Goal: Task Accomplishment & Management: Manage account settings

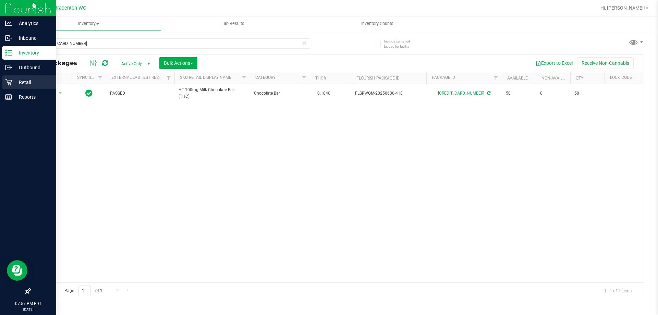
click at [29, 85] on p "Retail" at bounding box center [32, 82] width 41 height 8
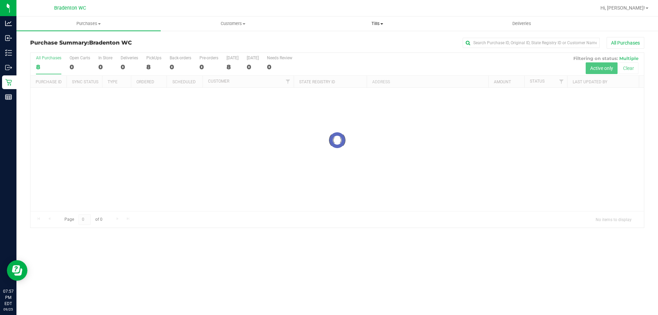
click at [366, 23] on span "Tills" at bounding box center [377, 24] width 144 height 6
click at [351, 37] on li "Manage tills" at bounding box center [377, 41] width 144 height 8
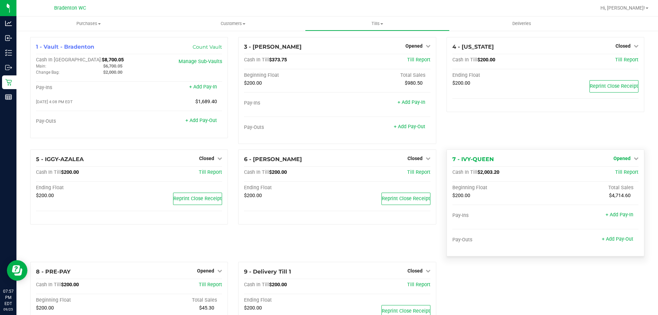
click at [614, 157] on span "Opened" at bounding box center [622, 158] width 17 height 5
click at [612, 181] on div "Close Till" at bounding box center [622, 172] width 51 height 19
click at [614, 171] on link "Close Till" at bounding box center [623, 172] width 19 height 5
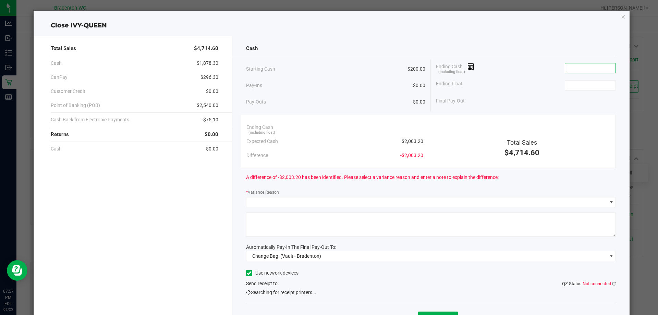
click at [593, 68] on input at bounding box center [590, 68] width 50 height 10
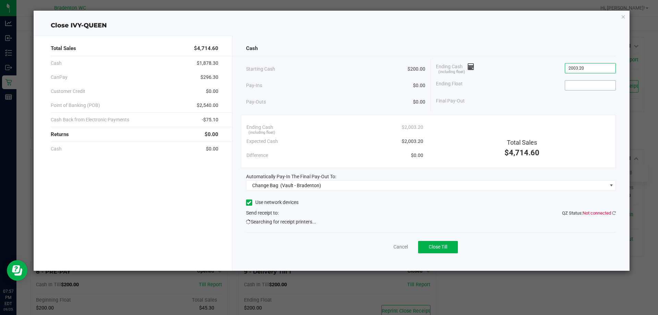
type input "$2,003.20"
click at [592, 88] on input at bounding box center [590, 86] width 50 height 10
type input "$200.00"
click at [516, 77] on div "Ending Float $200.00" at bounding box center [526, 85] width 180 height 17
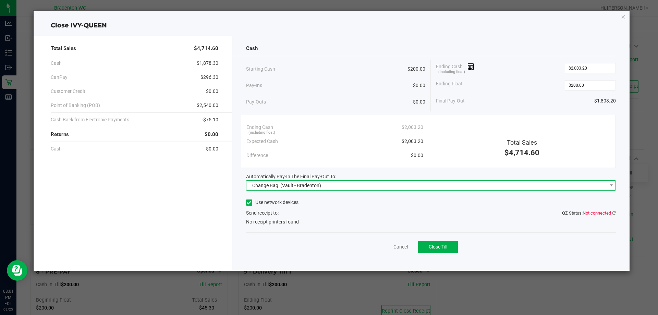
click at [382, 188] on span "Change Bag (Vault - Bradenton)" at bounding box center [426, 186] width 361 height 10
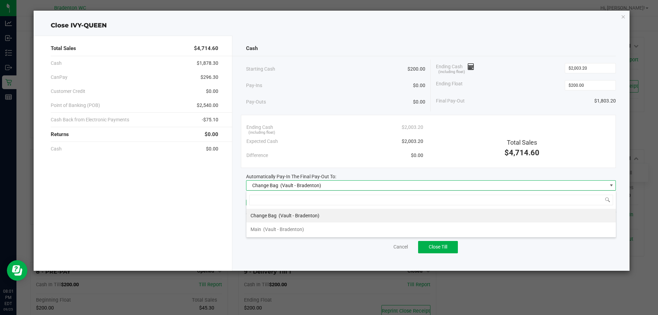
scroll to position [10, 370]
click at [321, 223] on li "Main (Vault - Bradenton)" at bounding box center [430, 229] width 369 height 14
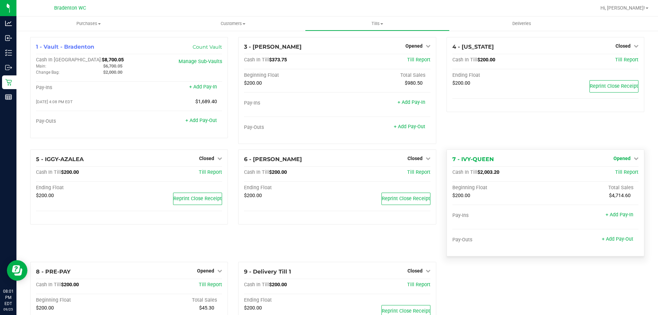
click at [617, 158] on span "Opened" at bounding box center [622, 158] width 17 height 5
click at [614, 173] on link "Close Till" at bounding box center [623, 172] width 19 height 5
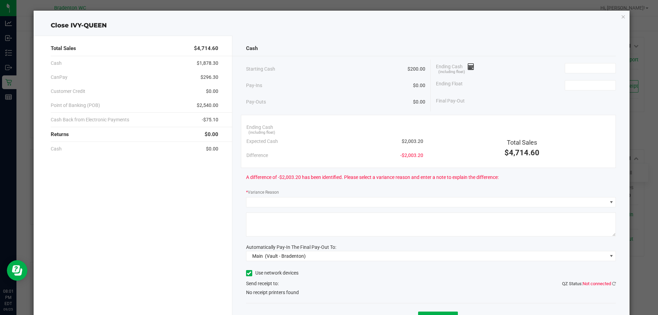
click at [599, 74] on div "Ending Cash (including float)" at bounding box center [526, 68] width 180 height 17
click at [598, 70] on input at bounding box center [590, 68] width 50 height 10
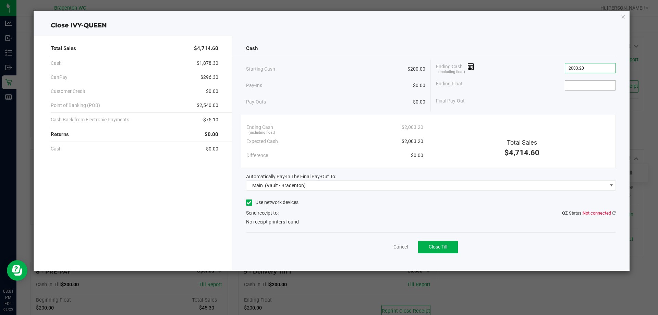
type input "$2,003.20"
click at [602, 85] on input at bounding box center [590, 86] width 50 height 10
type input "$200.00"
click at [495, 100] on div "Final Pay-Out $1,803.20" at bounding box center [526, 101] width 180 height 14
click at [613, 213] on icon at bounding box center [614, 213] width 4 height 4
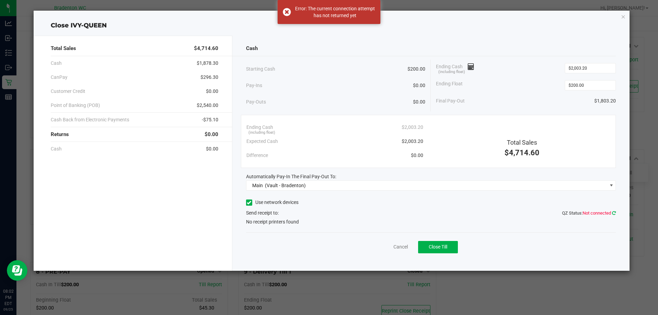
click at [613, 213] on icon at bounding box center [614, 212] width 5 height 5
click at [252, 222] on span "No receipt printers found" at bounding box center [272, 221] width 53 height 7
drag, startPoint x: 263, startPoint y: 221, endPoint x: 293, endPoint y: 226, distance: 30.8
click at [269, 224] on span "No receipt printers found" at bounding box center [272, 221] width 53 height 7
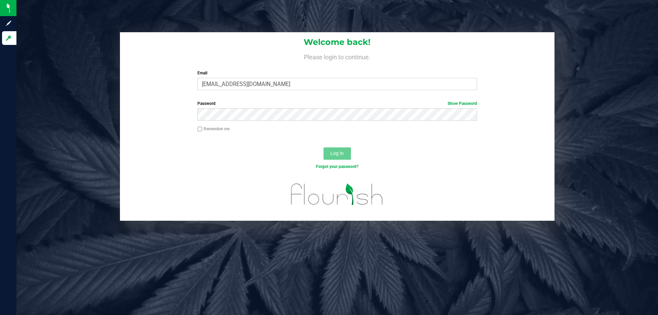
type input "[EMAIL_ADDRESS][DOMAIN_NAME]"
click at [324, 147] on button "Log In" at bounding box center [337, 153] width 27 height 12
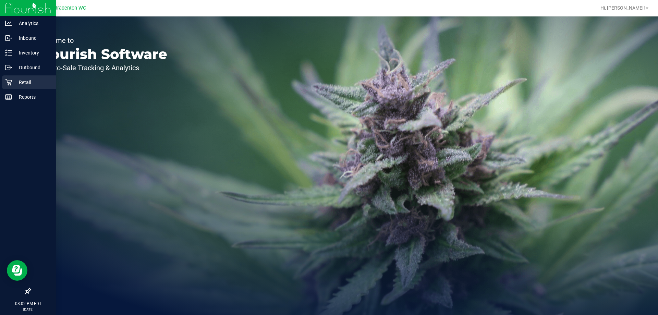
drag, startPoint x: 12, startPoint y: 84, endPoint x: 35, endPoint y: 84, distance: 23.0
click at [12, 83] on p "Retail" at bounding box center [32, 82] width 41 height 8
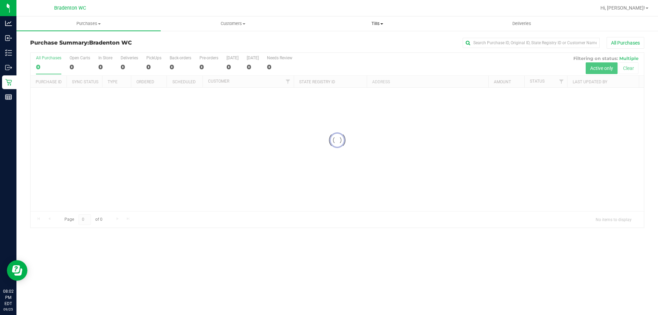
click at [362, 24] on span "Tills" at bounding box center [377, 24] width 144 height 6
click at [347, 40] on span "Manage tills" at bounding box center [328, 41] width 46 height 6
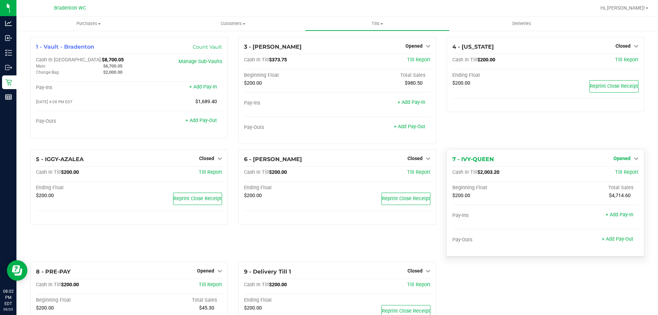
click at [619, 155] on div "Opened" at bounding box center [626, 158] width 25 height 8
click at [622, 159] on span "Opened" at bounding box center [622, 158] width 17 height 5
click at [615, 172] on link "Close Till" at bounding box center [623, 172] width 19 height 5
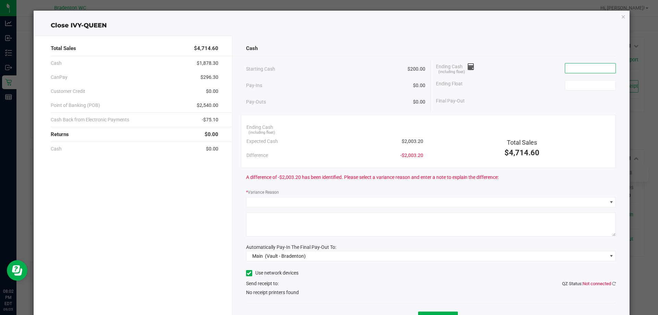
click at [585, 65] on input at bounding box center [590, 68] width 50 height 10
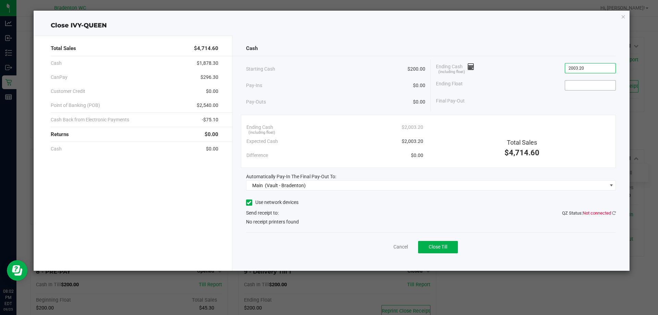
type input "$2,003.20"
click at [585, 86] on input at bounding box center [590, 86] width 50 height 10
type input "$200.00"
click at [258, 227] on div "Cash Starting Cash $200.00 Pay-Ins $0.00 Pay-Outs $0.00 Ending Cash (including …" at bounding box center [431, 153] width 398 height 235
click at [263, 216] on div "Send receipt to: QZ Status: Not connected" at bounding box center [431, 212] width 370 height 7
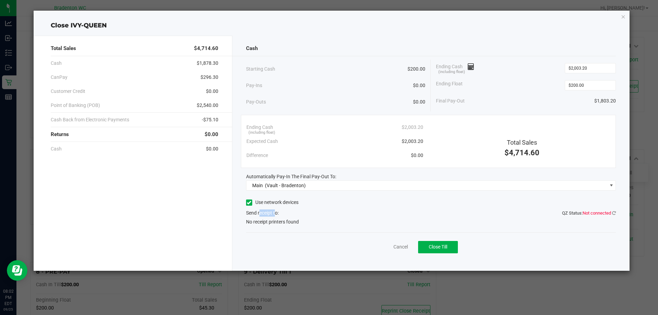
click at [264, 215] on span "Send receipt to: QZ Status: Not connected" at bounding box center [262, 212] width 33 height 5
click at [249, 203] on icon at bounding box center [249, 203] width 4 height 0
click at [0, 0] on input "Use network devices" at bounding box center [0, 0] width 0 height 0
click at [250, 203] on icon at bounding box center [249, 203] width 4 height 0
click at [0, 0] on input "Use network devices" at bounding box center [0, 0] width 0 height 0
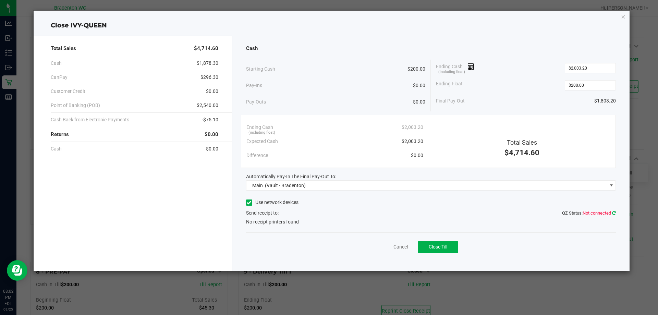
click at [615, 214] on icon at bounding box center [614, 213] width 4 height 4
click at [254, 219] on span "No receipt printers found" at bounding box center [272, 221] width 53 height 7
click at [275, 219] on span "No receipt printers found" at bounding box center [272, 221] width 53 height 7
click at [622, 16] on icon "button" at bounding box center [623, 16] width 5 height 8
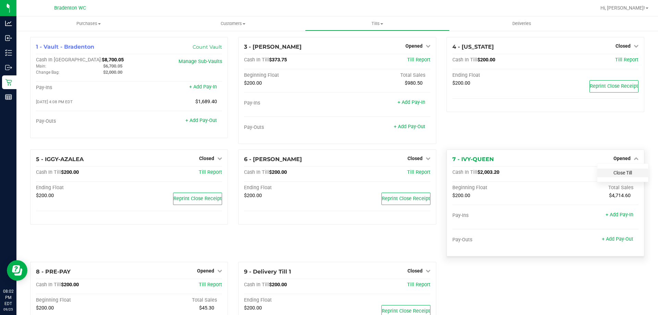
click at [623, 173] on link "Close Till" at bounding box center [623, 172] width 19 height 5
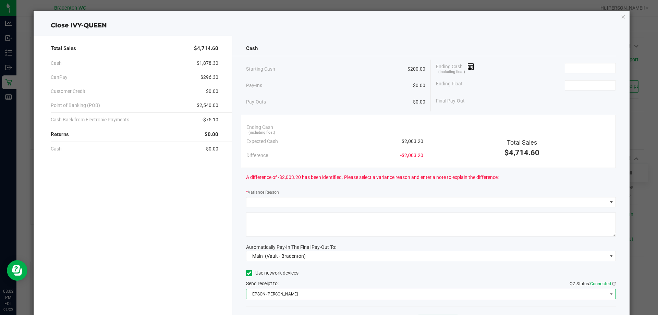
click at [503, 293] on span "EPSON-HUBIE-BERTIE" at bounding box center [426, 294] width 361 height 10
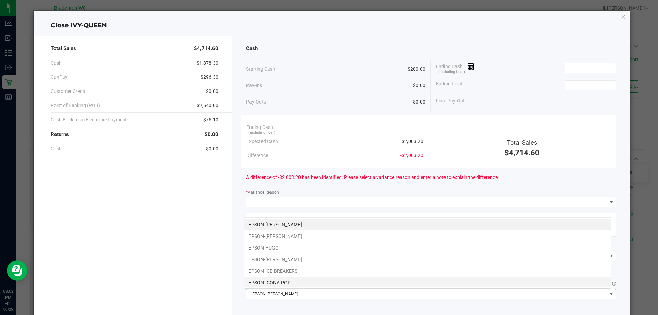
scroll to position [10, 367]
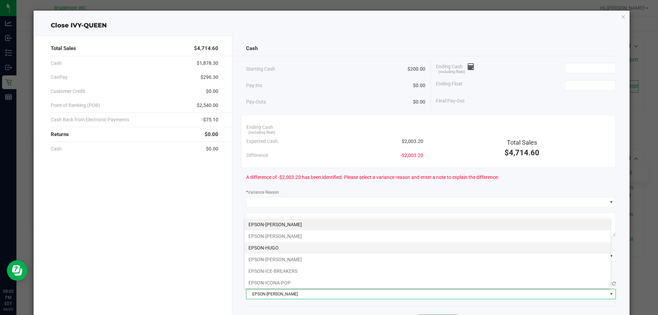
click at [317, 250] on li "EPSON-HUGO" at bounding box center [427, 248] width 366 height 12
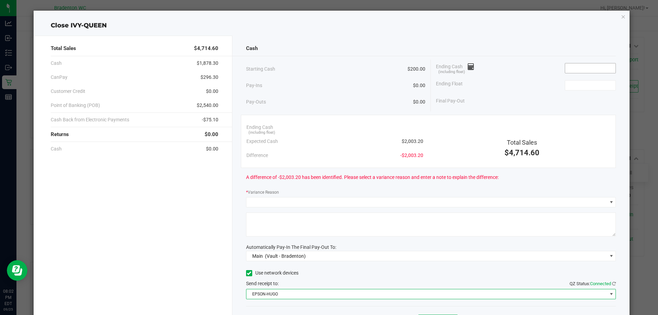
click at [577, 67] on input at bounding box center [590, 68] width 50 height 10
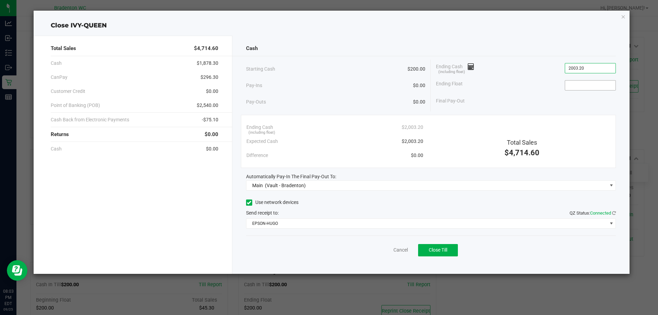
type input "$2,003.20"
click at [577, 85] on input at bounding box center [590, 86] width 50 height 10
type input "$200.00"
click at [442, 250] on span "Close Till" at bounding box center [438, 249] width 19 height 5
drag, startPoint x: 624, startPoint y: 17, endPoint x: 612, endPoint y: 28, distance: 16.8
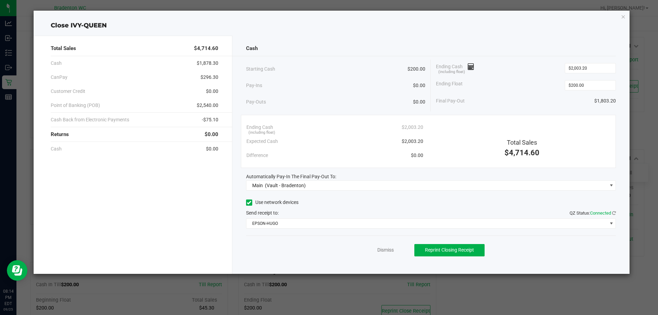
click at [624, 17] on icon "button" at bounding box center [623, 16] width 5 height 8
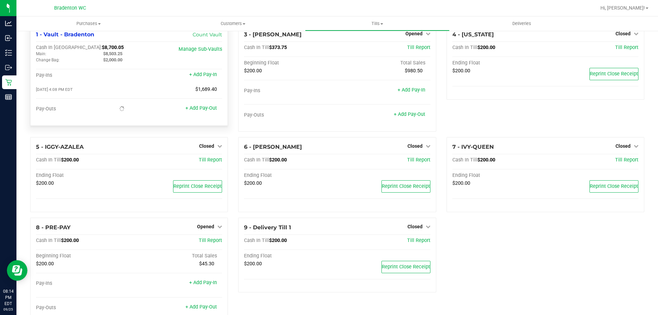
scroll to position [0, 0]
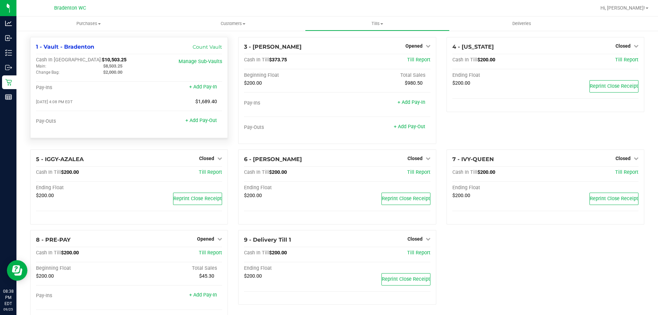
click at [500, 233] on div "1 - Vault - Bradenton Count Vault Cash In Vault: $10,503.25 Main: $8,503.25 Cha…" at bounding box center [337, 189] width 624 height 305
click at [413, 49] on div "Opened" at bounding box center [417, 46] width 25 height 8
click at [413, 44] on span "Opened" at bounding box center [413, 45] width 17 height 5
click at [406, 60] on link "Close Till" at bounding box center [414, 60] width 19 height 5
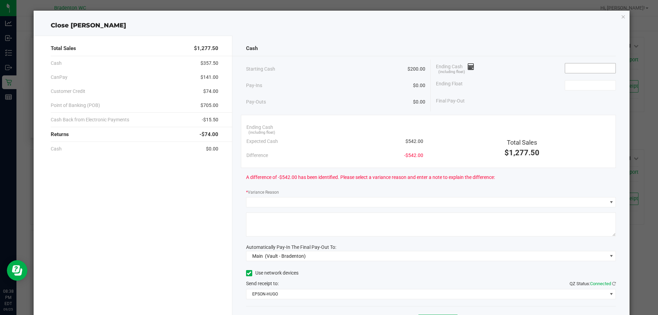
click at [581, 70] on input at bounding box center [590, 68] width 50 height 10
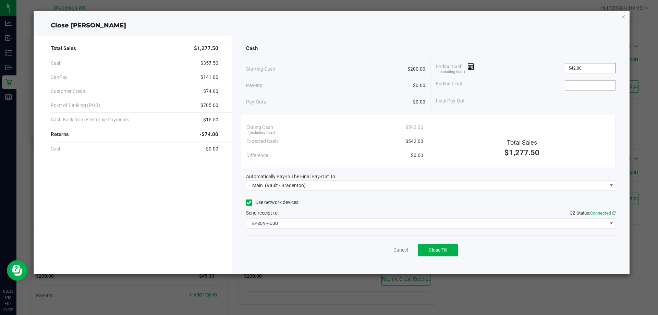
click at [584, 85] on input at bounding box center [590, 86] width 50 height 10
type input "$542.00"
click at [538, 246] on div "Cancel Close Till" at bounding box center [431, 248] width 370 height 26
type input "$200.00"
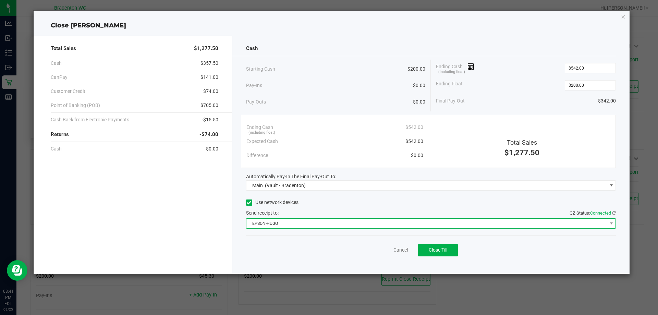
click at [349, 223] on span "EPSON-HUGO" at bounding box center [426, 224] width 361 height 10
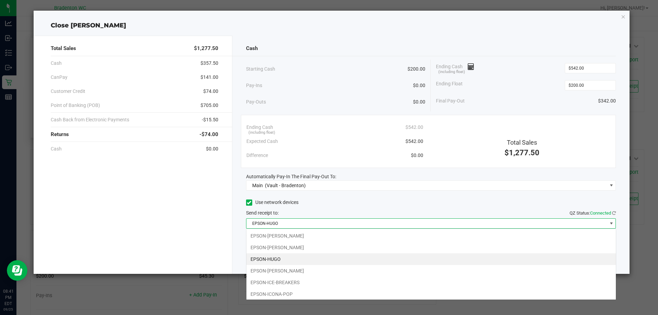
scroll to position [10, 370]
click at [471, 206] on div "Use network devices" at bounding box center [431, 202] width 370 height 10
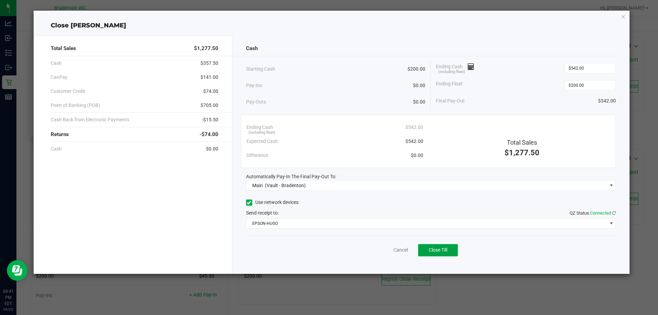
click at [442, 249] on span "Close Till" at bounding box center [438, 249] width 19 height 5
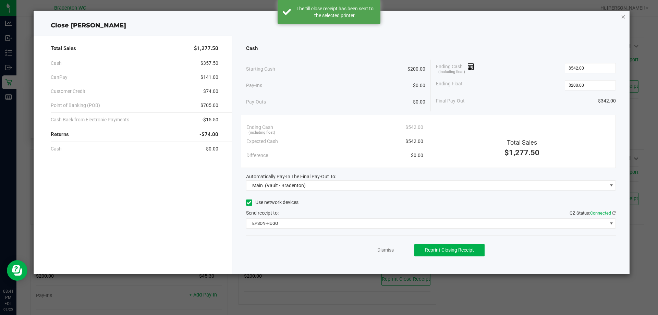
click at [621, 15] on icon "button" at bounding box center [623, 16] width 5 height 8
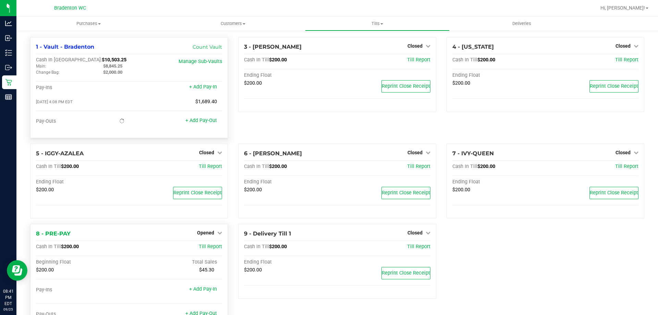
click at [203, 230] on div "Opened" at bounding box center [209, 233] width 25 height 8
click at [209, 235] on span "Opened" at bounding box center [205, 232] width 17 height 5
click at [215, 250] on div "Close Till" at bounding box center [206, 247] width 51 height 9
click at [204, 247] on link "Close Till" at bounding box center [206, 246] width 19 height 5
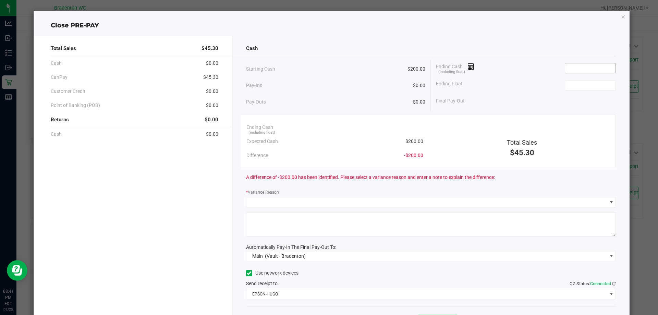
click at [577, 71] on input at bounding box center [590, 68] width 50 height 10
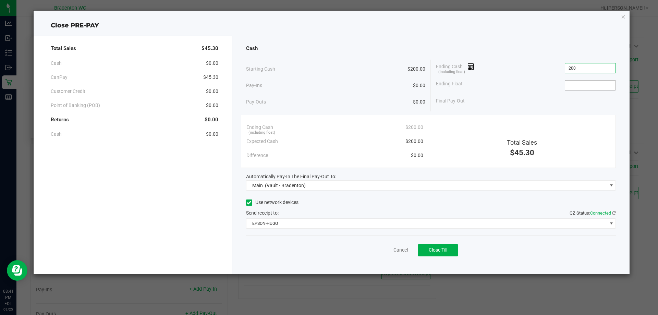
type input "$200.00"
click at [583, 90] on span at bounding box center [590, 85] width 51 height 10
click at [583, 86] on input at bounding box center [590, 86] width 50 height 10
type input "$200.00"
click at [517, 103] on div "Final Pay-Out $0.00" at bounding box center [526, 101] width 180 height 14
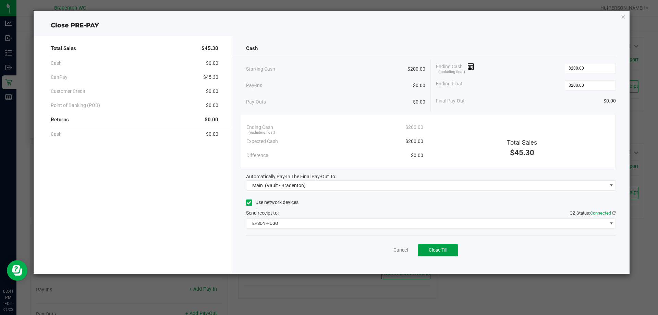
click at [435, 245] on button "Close Till" at bounding box center [438, 250] width 40 height 12
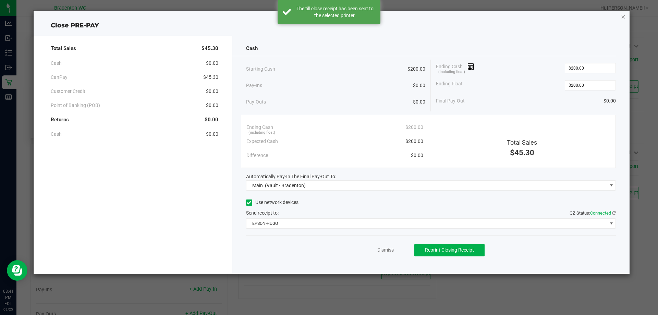
click at [623, 16] on icon "button" at bounding box center [623, 16] width 5 height 8
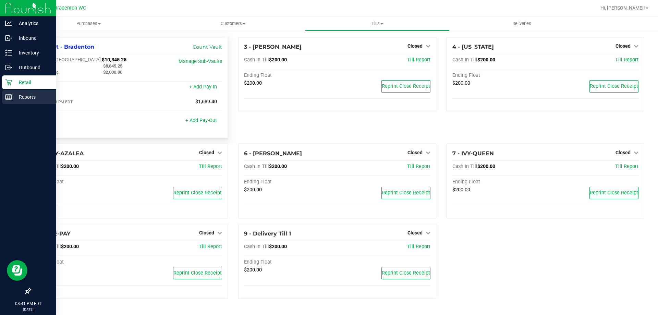
click at [8, 97] on line at bounding box center [8, 97] width 0 height 3
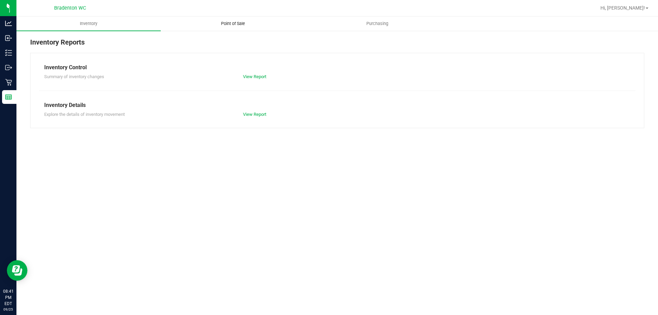
click at [231, 21] on span "Point of Sale" at bounding box center [233, 24] width 43 height 6
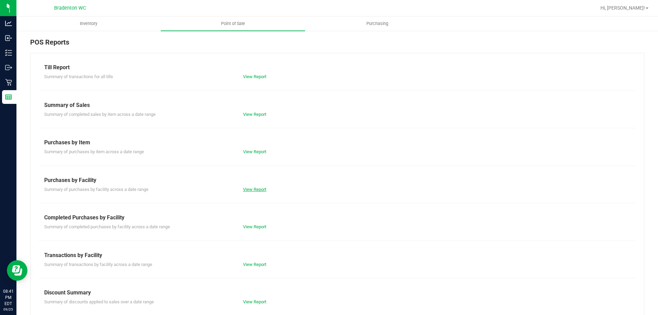
click at [256, 190] on link "View Report" at bounding box center [254, 189] width 23 height 5
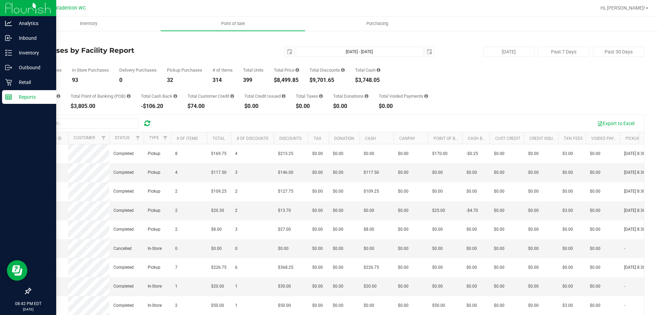
click at [13, 94] on p "Reports" at bounding box center [32, 97] width 41 height 8
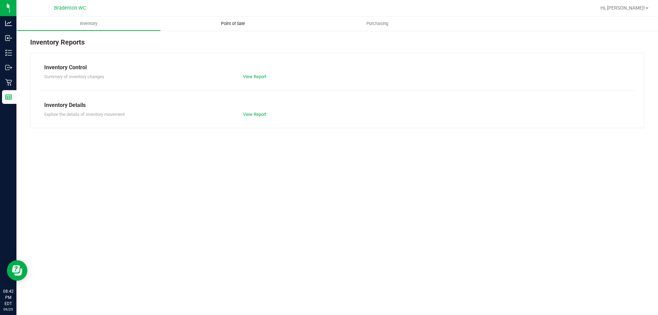
click at [244, 20] on uib-tab-heading "Point of Sale" at bounding box center [233, 23] width 144 height 14
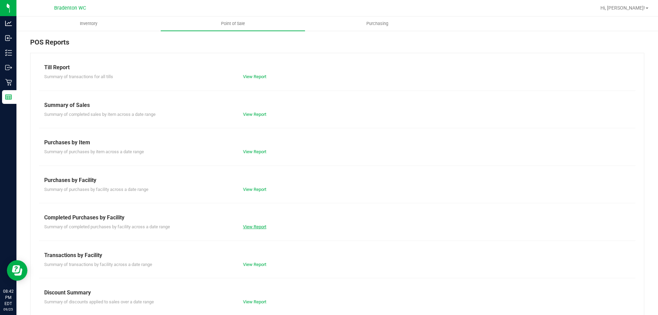
click at [254, 228] on link "View Report" at bounding box center [254, 226] width 23 height 5
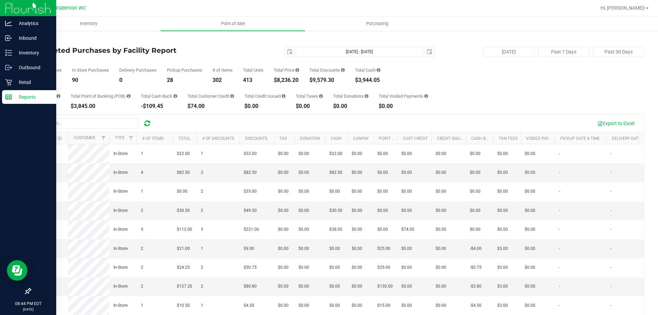
click at [13, 97] on p "Reports" at bounding box center [32, 97] width 41 height 8
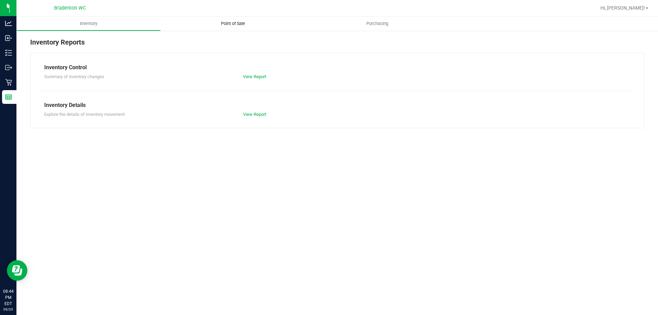
click at [233, 22] on span "Point of Sale" at bounding box center [233, 24] width 43 height 6
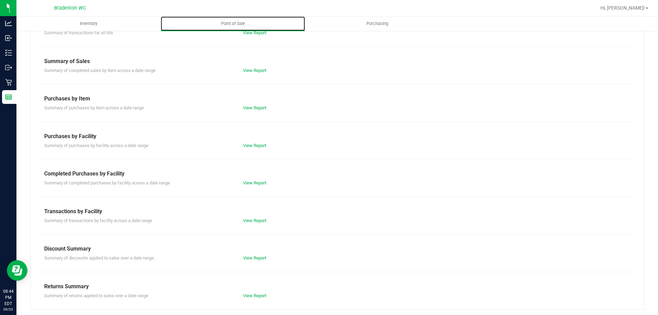
scroll to position [45, 0]
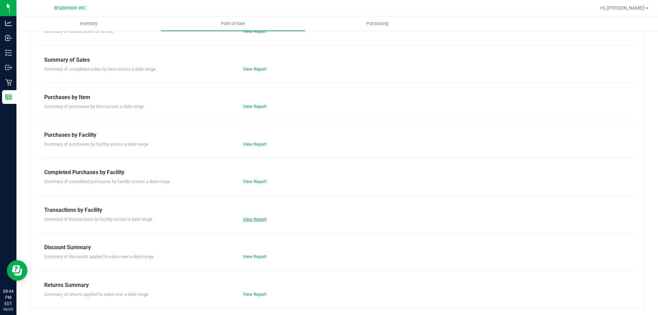
click at [252, 219] on link "View Report" at bounding box center [254, 219] width 23 height 5
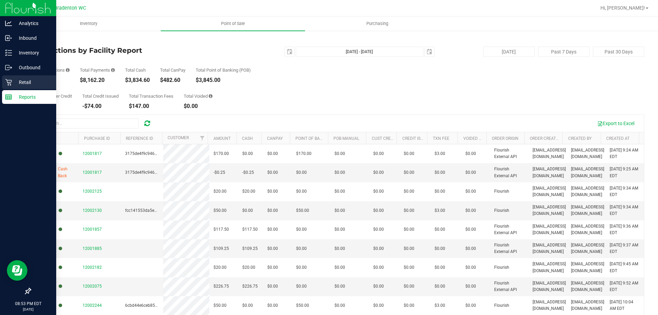
click at [18, 80] on p "Retail" at bounding box center [32, 82] width 41 height 8
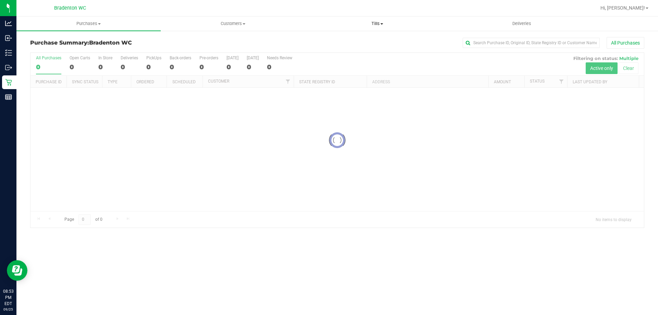
click at [371, 22] on span "Tills" at bounding box center [377, 24] width 144 height 6
click at [341, 41] on span "Manage tills" at bounding box center [328, 41] width 46 height 6
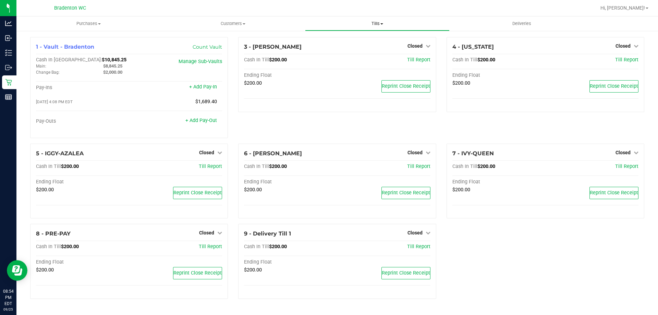
click at [377, 21] on span "Tills" at bounding box center [377, 24] width 144 height 6
click at [359, 49] on span "Reconcile e-payments" at bounding box center [339, 50] width 68 height 6
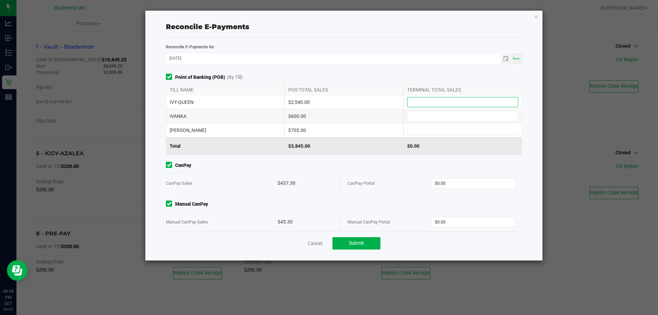
click at [469, 101] on input at bounding box center [463, 102] width 110 height 10
type input "$2,540.00"
click at [469, 113] on input at bounding box center [463, 116] width 110 height 10
type input "$600.00"
click at [481, 125] on input at bounding box center [463, 130] width 110 height 10
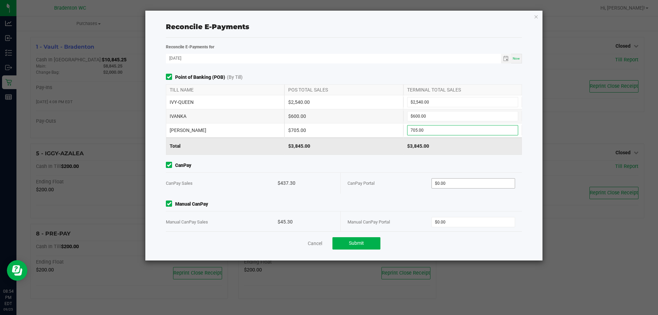
type input "$705.00"
click at [472, 180] on input "0" at bounding box center [473, 184] width 83 height 10
click at [461, 220] on input "$0.00" at bounding box center [473, 222] width 83 height 10
type input "$437.30"
type input "$45.30"
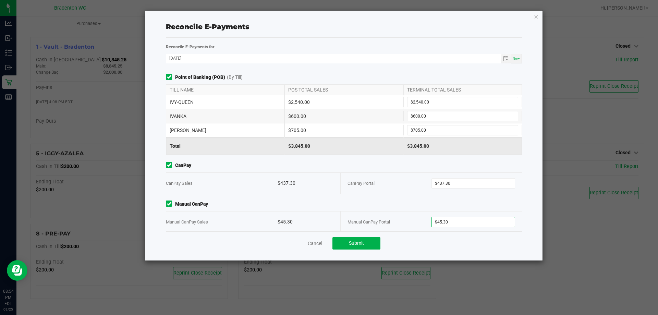
click at [391, 168] on span "CanPay" at bounding box center [344, 165] width 356 height 7
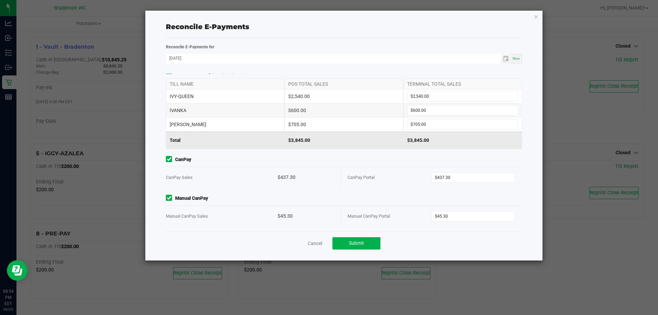
scroll to position [7, 0]
click at [360, 246] on span "Submit" at bounding box center [356, 242] width 15 height 5
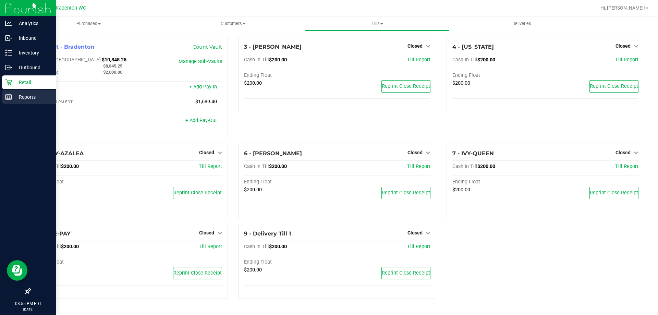
click at [21, 95] on p "Reports" at bounding box center [32, 97] width 41 height 8
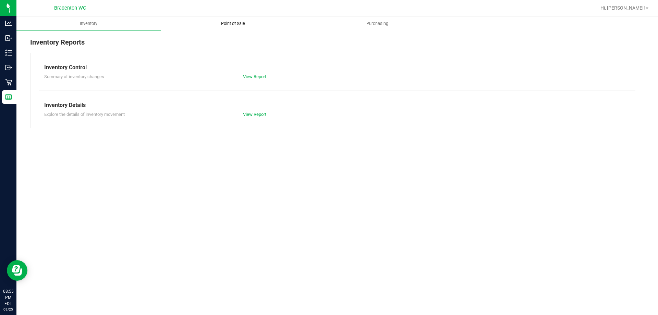
click at [238, 22] on span "Point of Sale" at bounding box center [233, 24] width 43 height 6
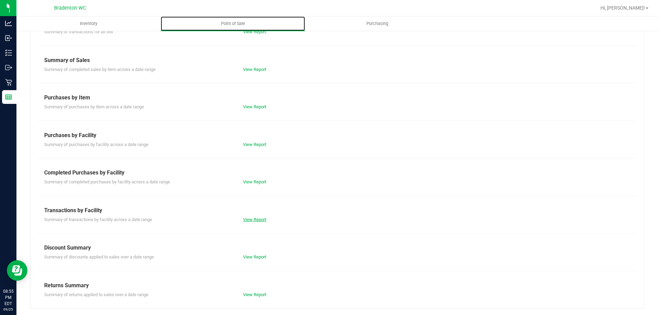
scroll to position [45, 0]
click at [255, 219] on link "View Report" at bounding box center [254, 219] width 23 height 5
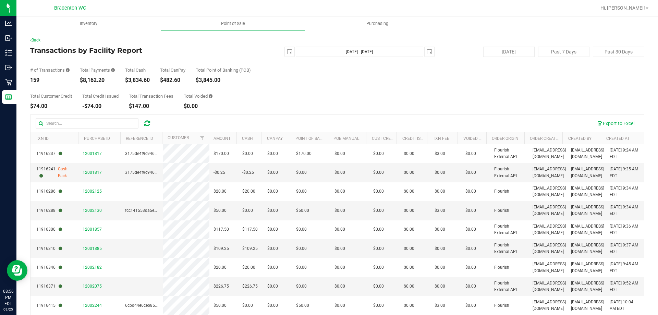
drag, startPoint x: 268, startPoint y: 88, endPoint x: 272, endPoint y: 85, distance: 4.5
click at [268, 87] on div "Total Customer Credit $74.00 Total Credit Issued -$74.00 Total Transaction Fees…" at bounding box center [337, 96] width 614 height 26
click at [288, 53] on div "2025-09-25 Sep 25, 2025 - Sep 25, 2025 2025-09-25" at bounding box center [335, 52] width 210 height 10
click at [285, 54] on span "select" at bounding box center [290, 52] width 10 height 10
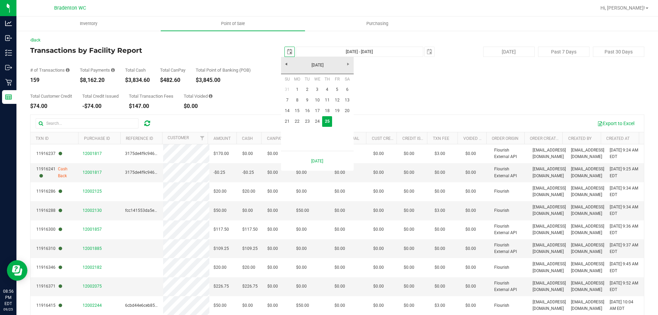
scroll to position [0, 17]
click at [328, 111] on link "18" at bounding box center [327, 111] width 10 height 11
type input "2025-09-18"
type input "Sep 18, 2025 - Sep 25, 2025"
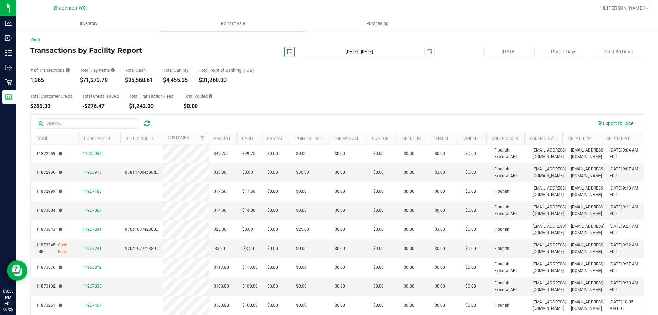
click at [287, 49] on span "select" at bounding box center [289, 51] width 5 height 5
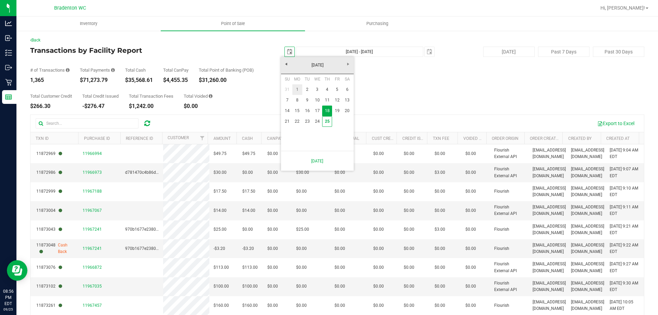
click at [295, 90] on link "1" at bounding box center [297, 89] width 10 height 11
type input "2025-09-01"
type input "Sep 1, 2025 - Sep 25, 2025"
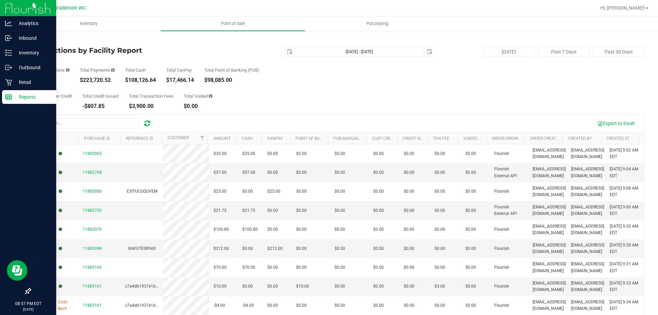
click at [10, 95] on icon at bounding box center [8, 97] width 7 height 7
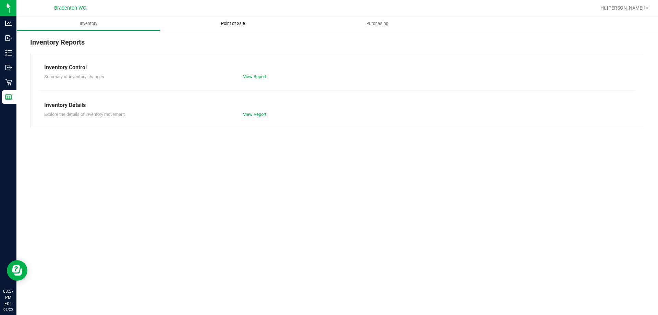
click at [226, 27] on uib-tab-heading "Point of Sale" at bounding box center [233, 23] width 144 height 14
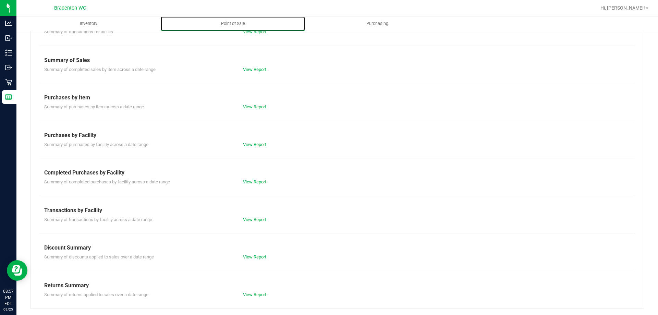
scroll to position [45, 0]
click at [253, 182] on link "View Report" at bounding box center [254, 181] width 23 height 5
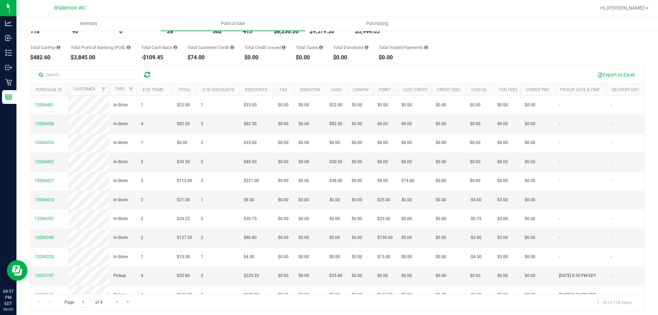
scroll to position [51, 0]
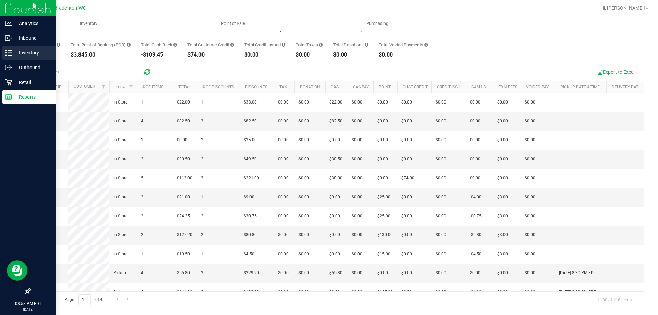
click at [35, 53] on p "Inventory" at bounding box center [32, 53] width 41 height 8
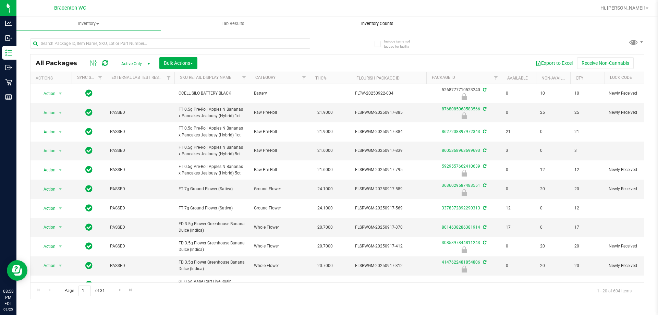
click at [364, 22] on span "Inventory Counts" at bounding box center [377, 24] width 51 height 6
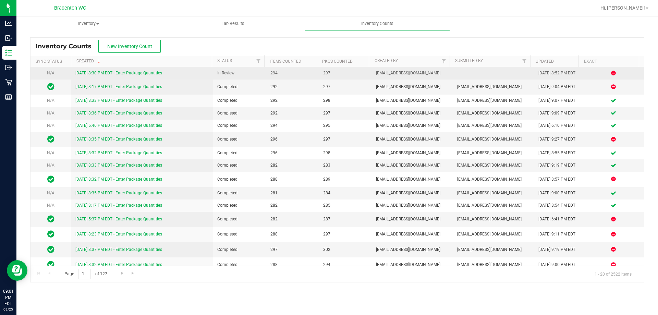
click at [143, 73] on link "[DATE] 8:30 PM EDT - Enter Package Quantities" at bounding box center [118, 73] width 87 height 5
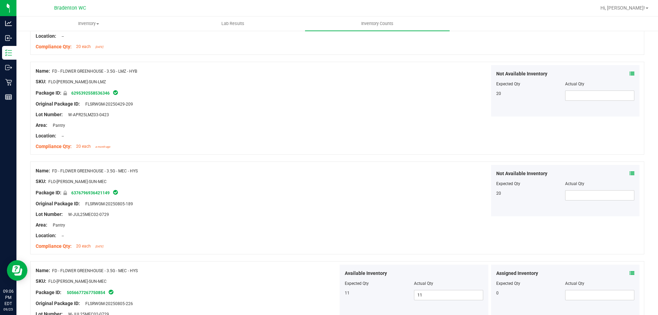
scroll to position [1792, 0]
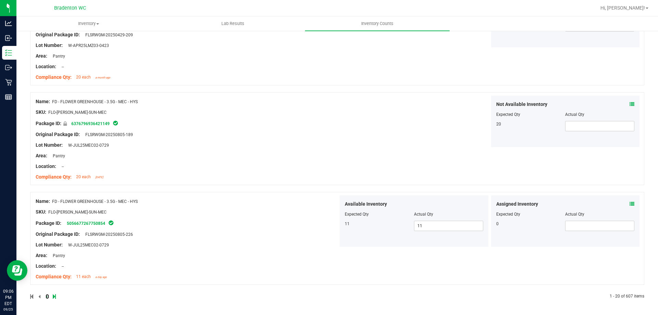
click at [47, 296] on icon at bounding box center [47, 296] width 2 height 4
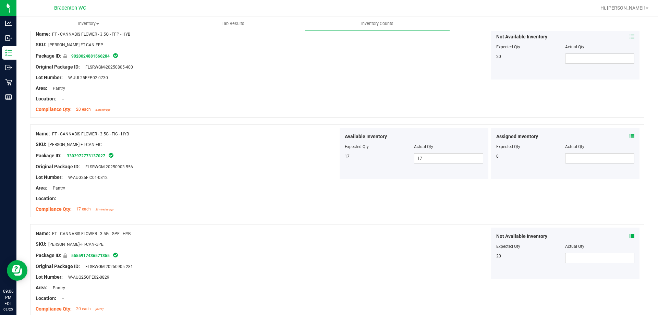
scroll to position [1836, 0]
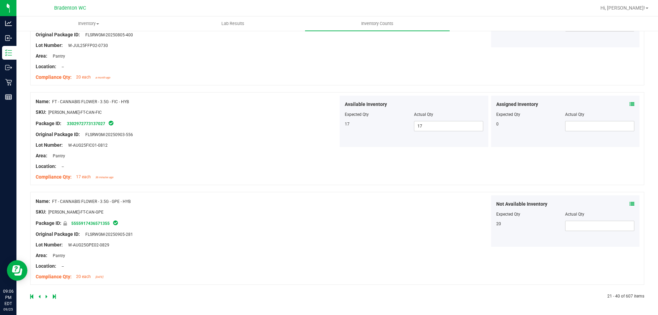
click at [46, 295] on icon at bounding box center [47, 296] width 2 height 4
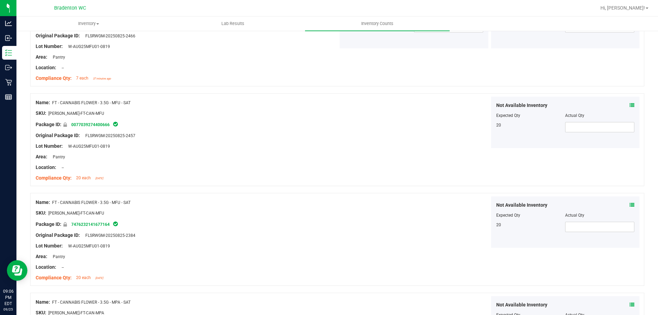
scroll to position [1814, 0]
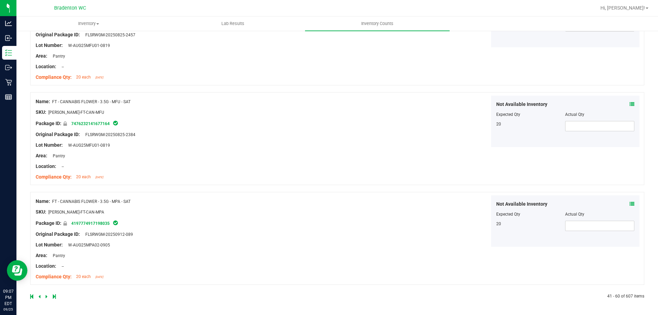
click at [55, 298] on icon at bounding box center [54, 296] width 3 height 4
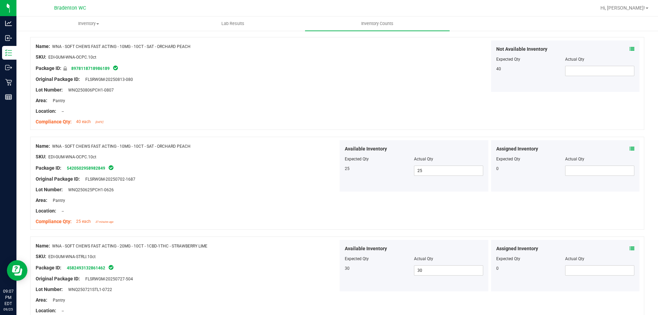
scroll to position [518, 0]
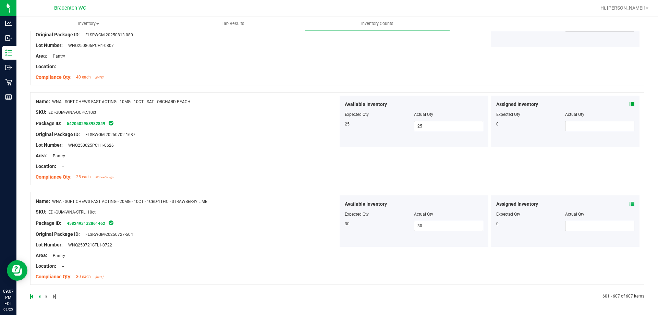
click at [40, 297] on icon at bounding box center [39, 296] width 2 height 4
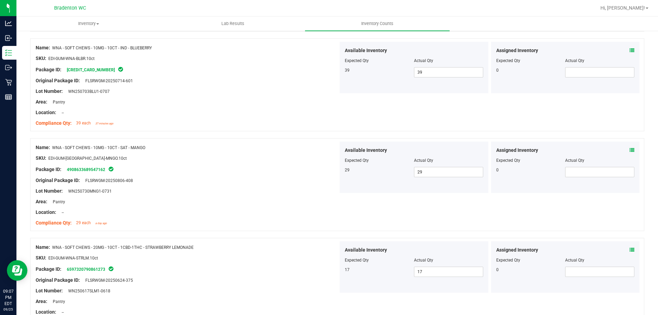
scroll to position [1836, 0]
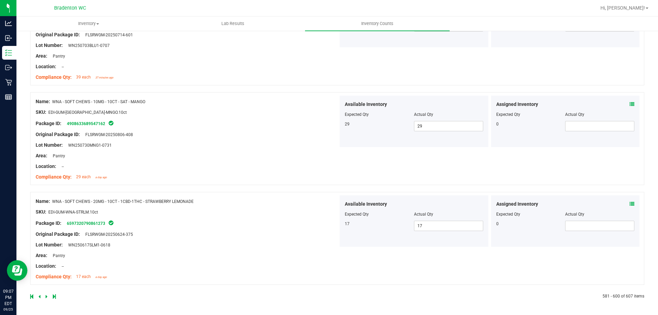
click at [32, 297] on icon at bounding box center [31, 296] width 3 height 4
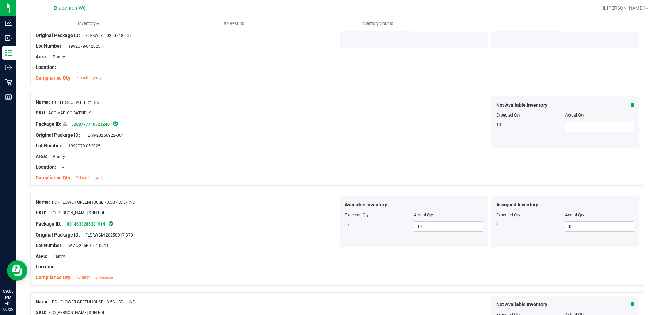
scroll to position [103, 0]
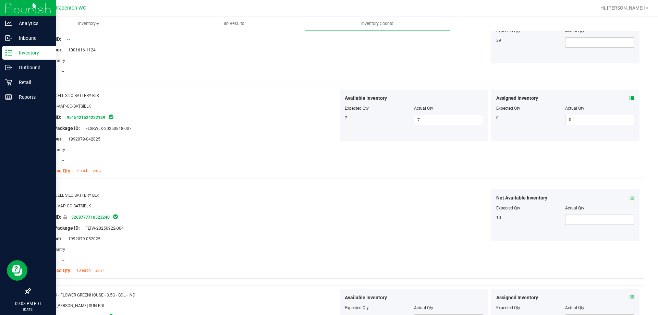
click at [10, 50] on icon at bounding box center [8, 52] width 7 height 7
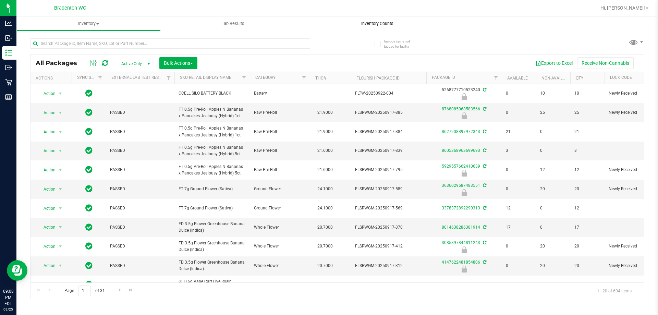
click at [388, 23] on span "Inventory Counts" at bounding box center [377, 24] width 51 height 6
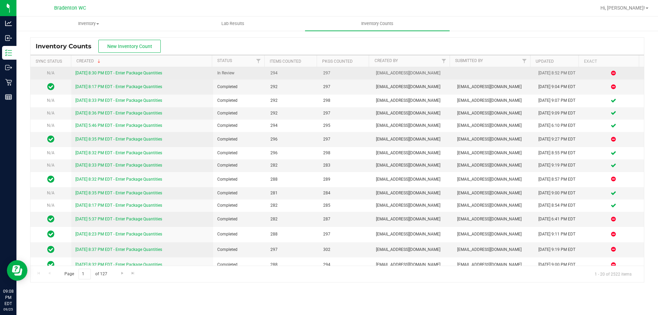
click at [96, 71] on link "[DATE] 8:30 PM EDT - Enter Package Quantities" at bounding box center [118, 73] width 87 height 5
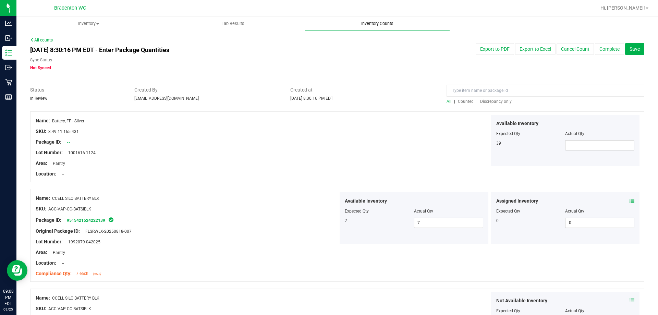
click at [368, 23] on span "Inventory Counts" at bounding box center [377, 24] width 51 height 6
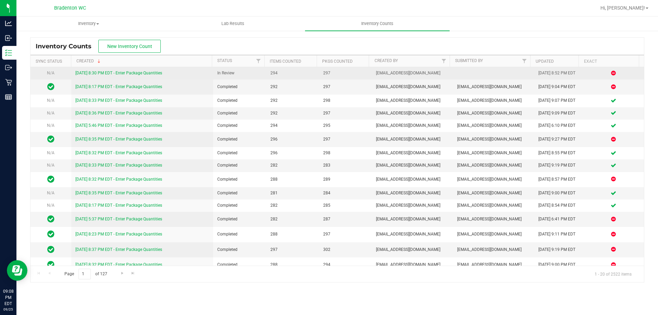
click at [125, 74] on link "[DATE] 8:30 PM EDT - Enter Package Quantities" at bounding box center [118, 73] width 87 height 5
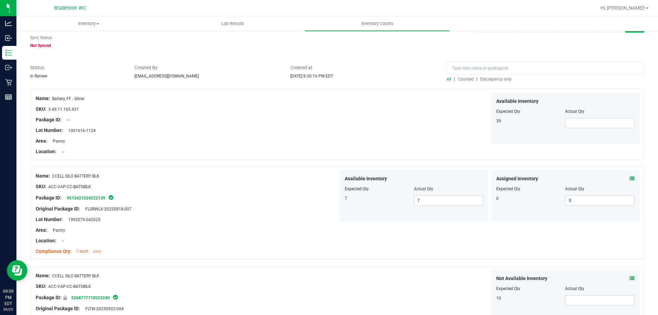
scroll to position [34, 0]
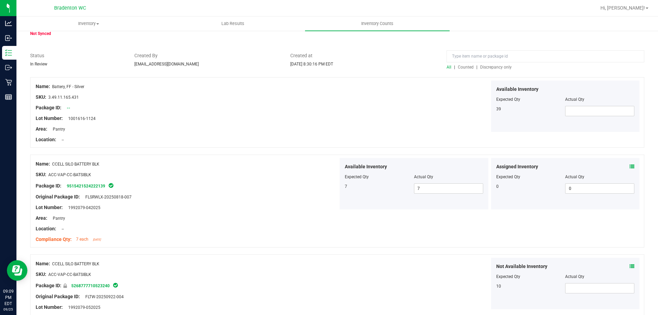
click at [490, 68] on span "Discrepancy only" at bounding box center [496, 67] width 32 height 5
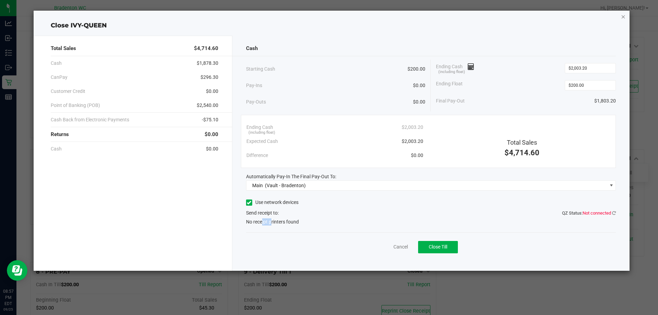
click at [624, 16] on icon "button" at bounding box center [623, 16] width 5 height 8
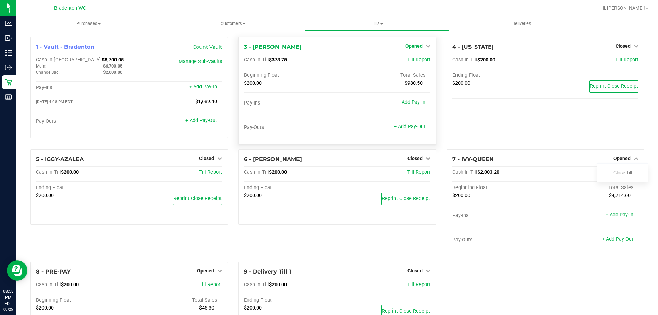
click at [426, 47] on icon at bounding box center [428, 46] width 5 height 5
click at [415, 59] on link "Close Till" at bounding box center [414, 60] width 19 height 5
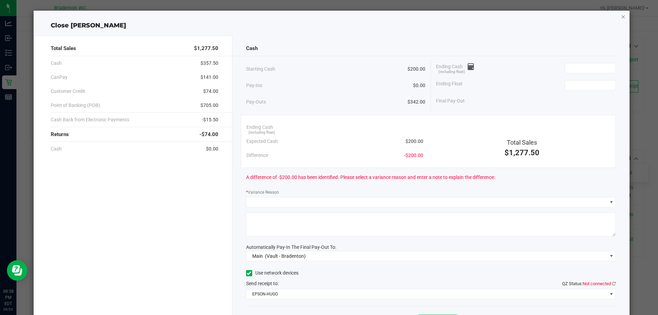
click at [621, 16] on icon "button" at bounding box center [623, 16] width 5 height 8
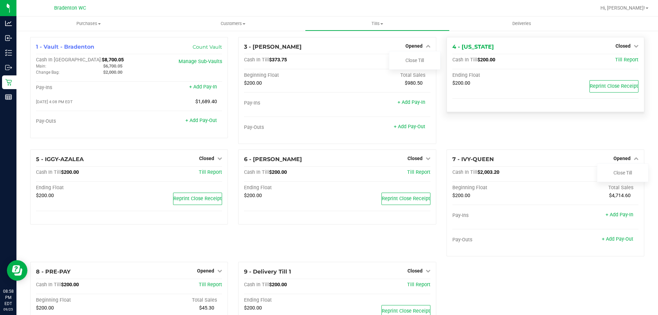
click at [553, 97] on div "Ending Float $200.00 Reprint Close Receipt" at bounding box center [545, 89] width 186 height 34
click at [545, 128] on div "4 - IDAHO Closed Open Till Cash In Till $200.00 Till Report Ending Float $200.0…" at bounding box center [545, 93] width 208 height 112
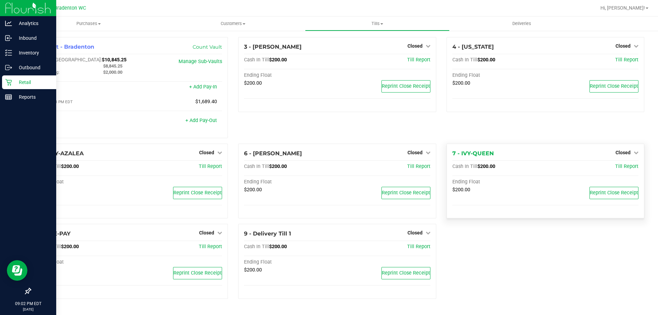
click at [20, 85] on p "Retail" at bounding box center [32, 82] width 41 height 8
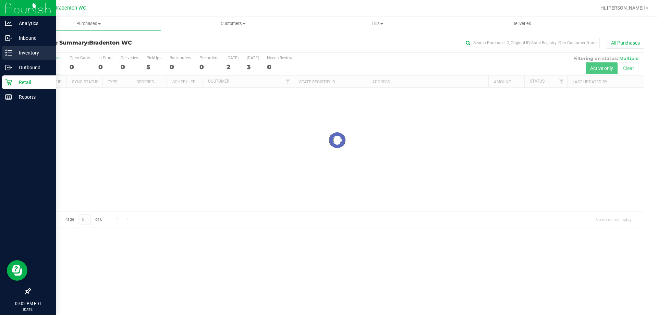
click at [13, 54] on p "Inventory" at bounding box center [32, 53] width 41 height 8
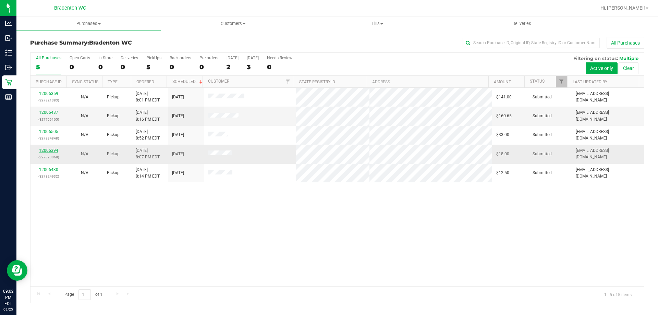
click at [47, 149] on link "12006394" at bounding box center [48, 150] width 19 height 5
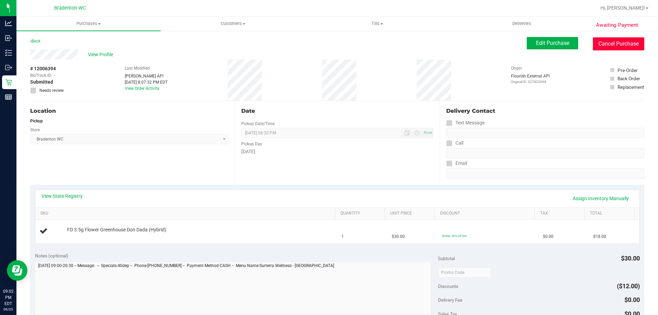
click at [613, 48] on button "Cancel Purchase" at bounding box center [618, 43] width 51 height 13
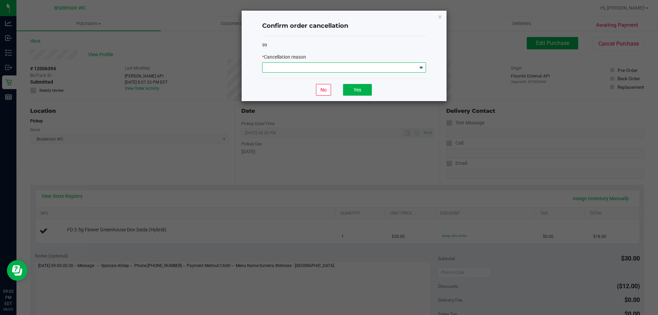
click at [337, 67] on span "NO DATA FOUND" at bounding box center [340, 68] width 155 height 10
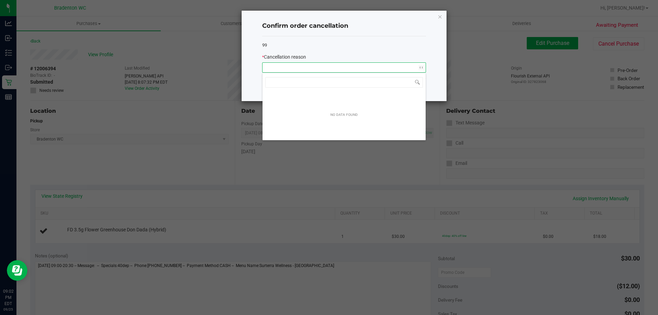
scroll to position [10, 164]
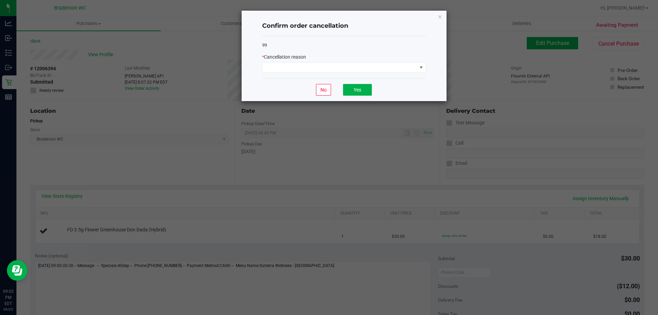
click at [371, 49] on div "99 * Cancellation reason" at bounding box center [344, 57] width 164 height 42
click at [441, 16] on icon "Close" at bounding box center [440, 16] width 5 height 8
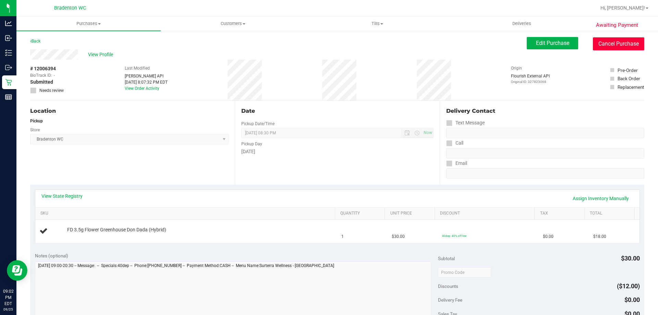
click at [617, 45] on button "Cancel Purchase" at bounding box center [618, 43] width 51 height 13
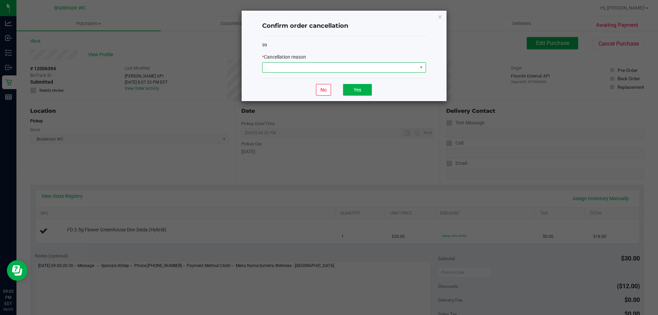
click at [377, 70] on span at bounding box center [340, 68] width 155 height 10
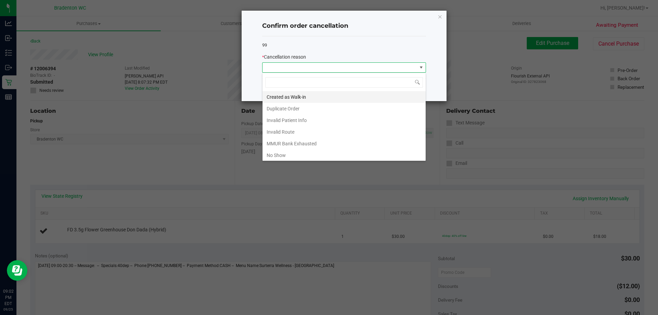
click at [299, 95] on li "Created as Walk-in" at bounding box center [344, 97] width 163 height 12
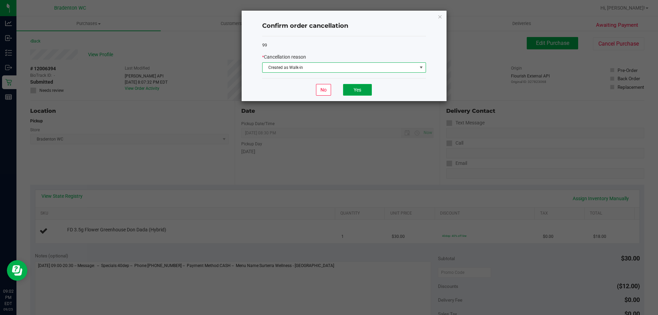
click at [368, 93] on button "Yes" at bounding box center [357, 90] width 29 height 12
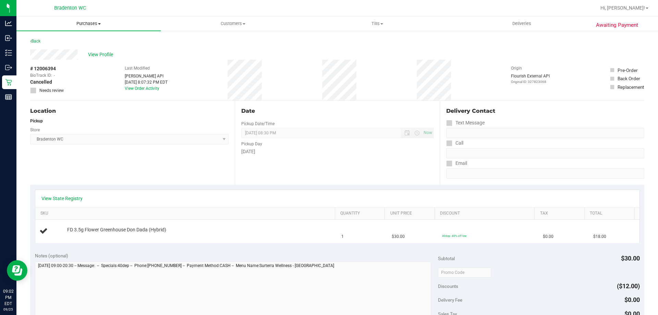
click at [37, 29] on uib-tab-heading "Purchases Summary of purchases Fulfillment All purchases" at bounding box center [88, 23] width 144 height 14
drag, startPoint x: 270, startPoint y: 43, endPoint x: 148, endPoint y: 42, distance: 122.4
click at [268, 43] on div "Back" at bounding box center [337, 43] width 614 height 12
click at [34, 40] on link "Back" at bounding box center [35, 41] width 10 height 5
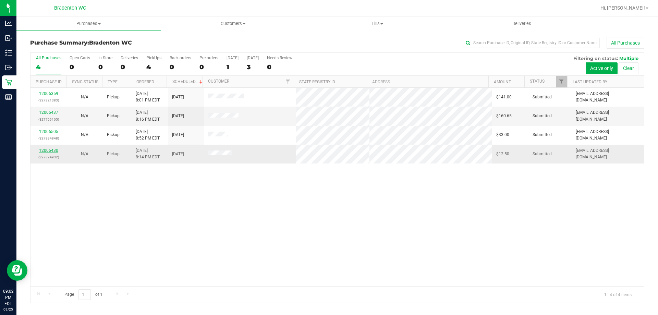
click at [55, 150] on link "12006430" at bounding box center [48, 150] width 19 height 5
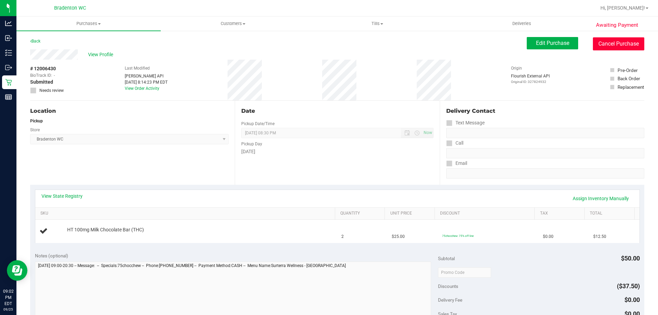
click at [629, 48] on button "Cancel Purchase" at bounding box center [618, 43] width 51 height 13
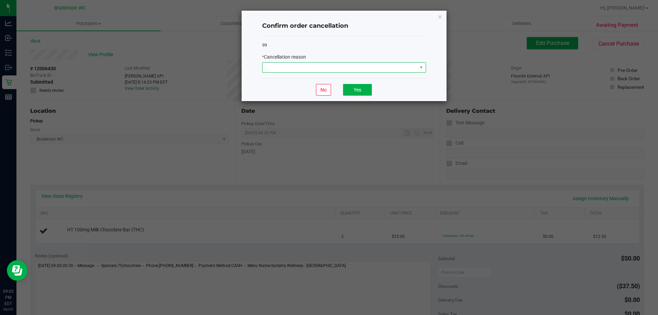
click at [314, 64] on span at bounding box center [340, 68] width 155 height 10
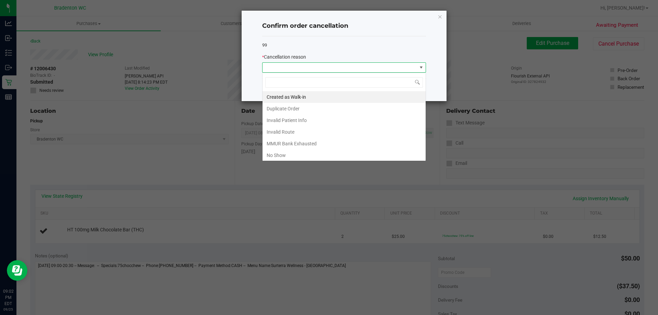
scroll to position [10, 164]
click at [290, 99] on li "Created as Walk-in" at bounding box center [344, 97] width 163 height 12
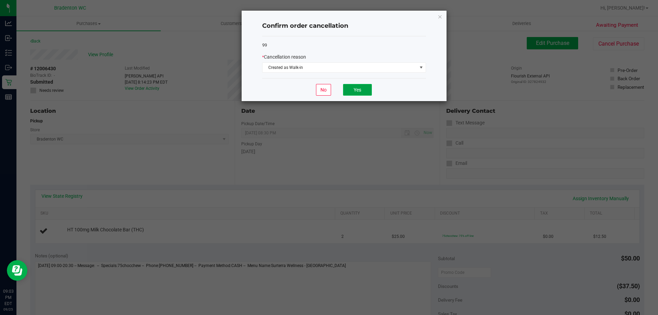
click at [355, 88] on button "Yes" at bounding box center [357, 90] width 29 height 12
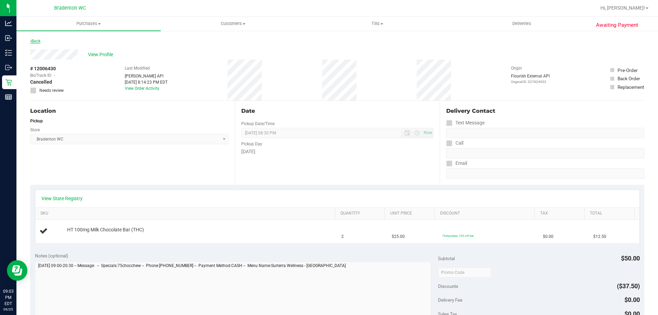
click at [40, 43] on link "Back" at bounding box center [35, 41] width 10 height 5
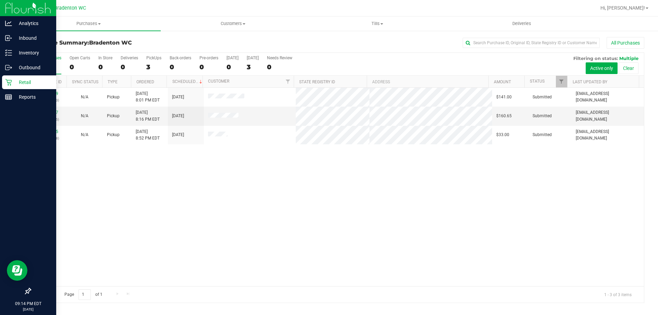
click at [13, 79] on p "Retail" at bounding box center [32, 82] width 41 height 8
click at [19, 51] on p "Inventory" at bounding box center [32, 53] width 41 height 8
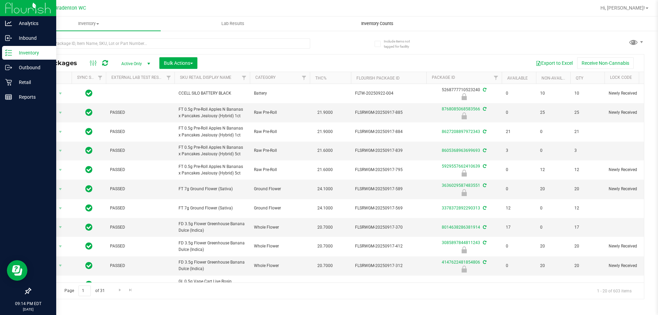
click at [373, 23] on span "Inventory Counts" at bounding box center [377, 24] width 51 height 6
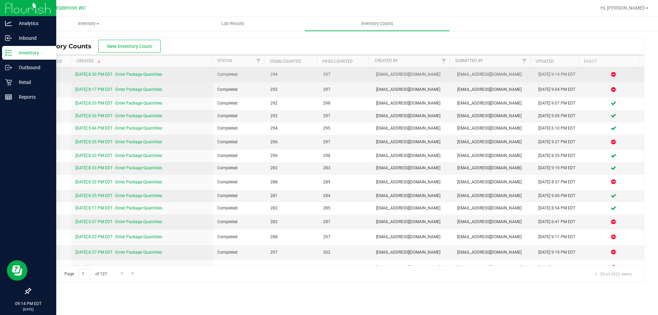
click at [137, 72] on div "[DATE] 8:30 PM EDT - Enter Package Quantities" at bounding box center [142, 74] width 134 height 7
click at [138, 74] on link "[DATE] 8:30 PM EDT - Enter Package Quantities" at bounding box center [118, 74] width 87 height 5
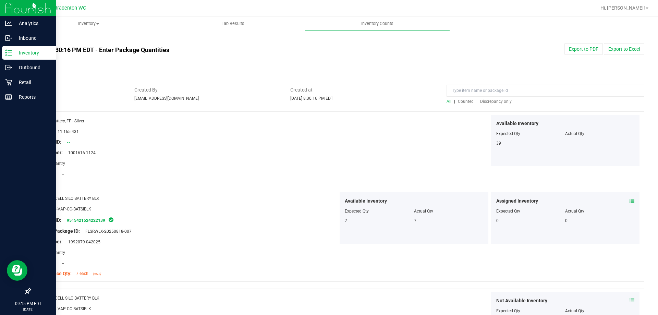
click at [44, 38] on link "All counts" at bounding box center [41, 40] width 23 height 5
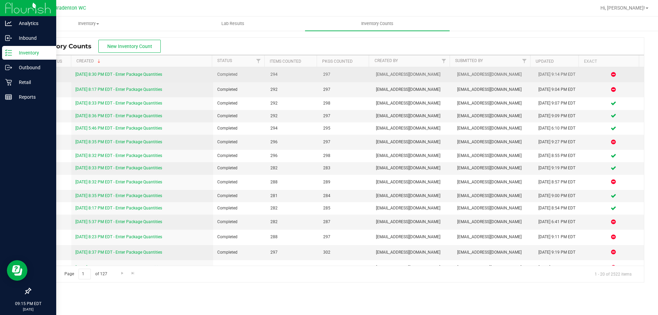
click at [93, 76] on link "[DATE] 8:30 PM EDT - Enter Package Quantities" at bounding box center [118, 74] width 87 height 5
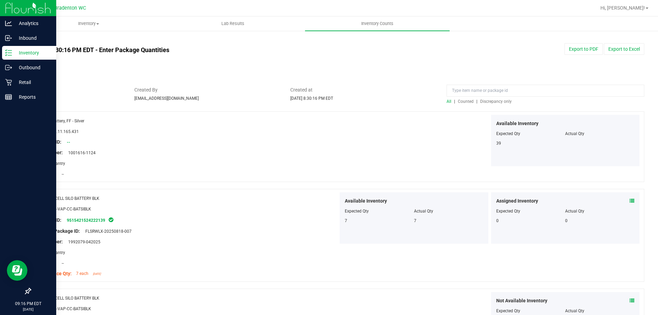
click at [11, 51] on icon at bounding box center [8, 52] width 7 height 7
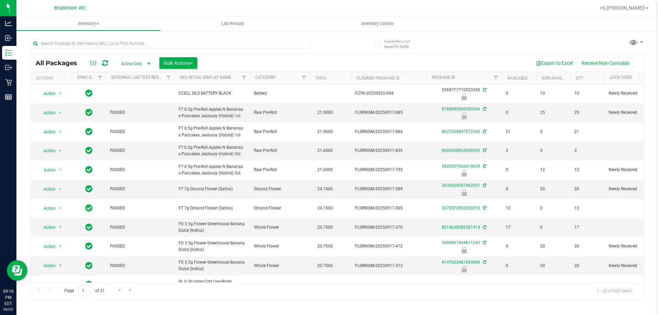
click at [501, 24] on ul "Inventory All packages All inventory Waste log Create inventory Lab Results Inv…" at bounding box center [345, 23] width 658 height 15
click at [371, 22] on span "Inventory Counts" at bounding box center [377, 24] width 51 height 6
